Goal: Navigation & Orientation: Find specific page/section

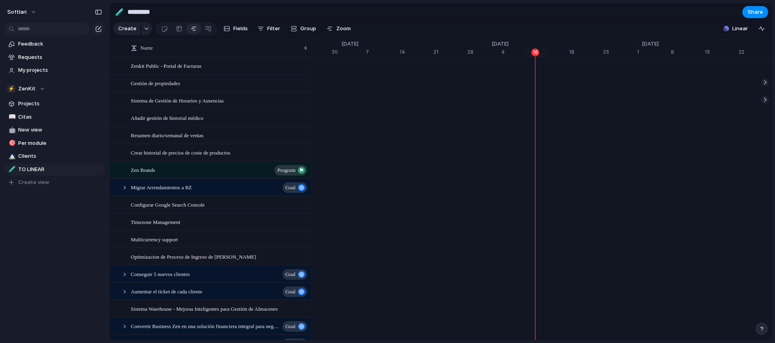
scroll to position [0, 5132]
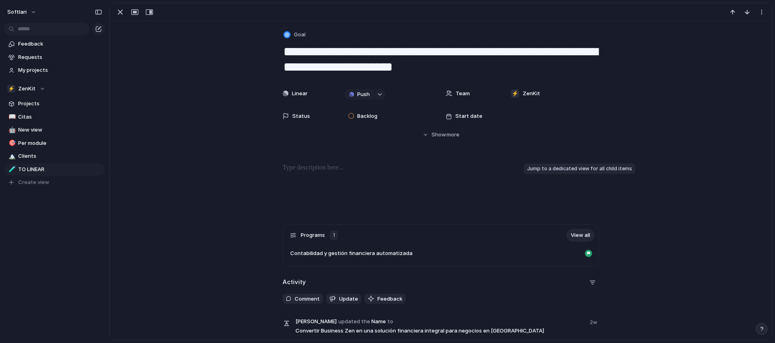
scroll to position [53, 0]
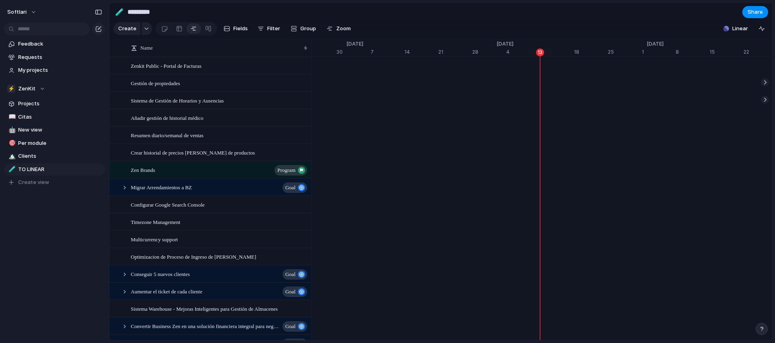
scroll to position [0, 5128]
